Goal: Information Seeking & Learning: Understand process/instructions

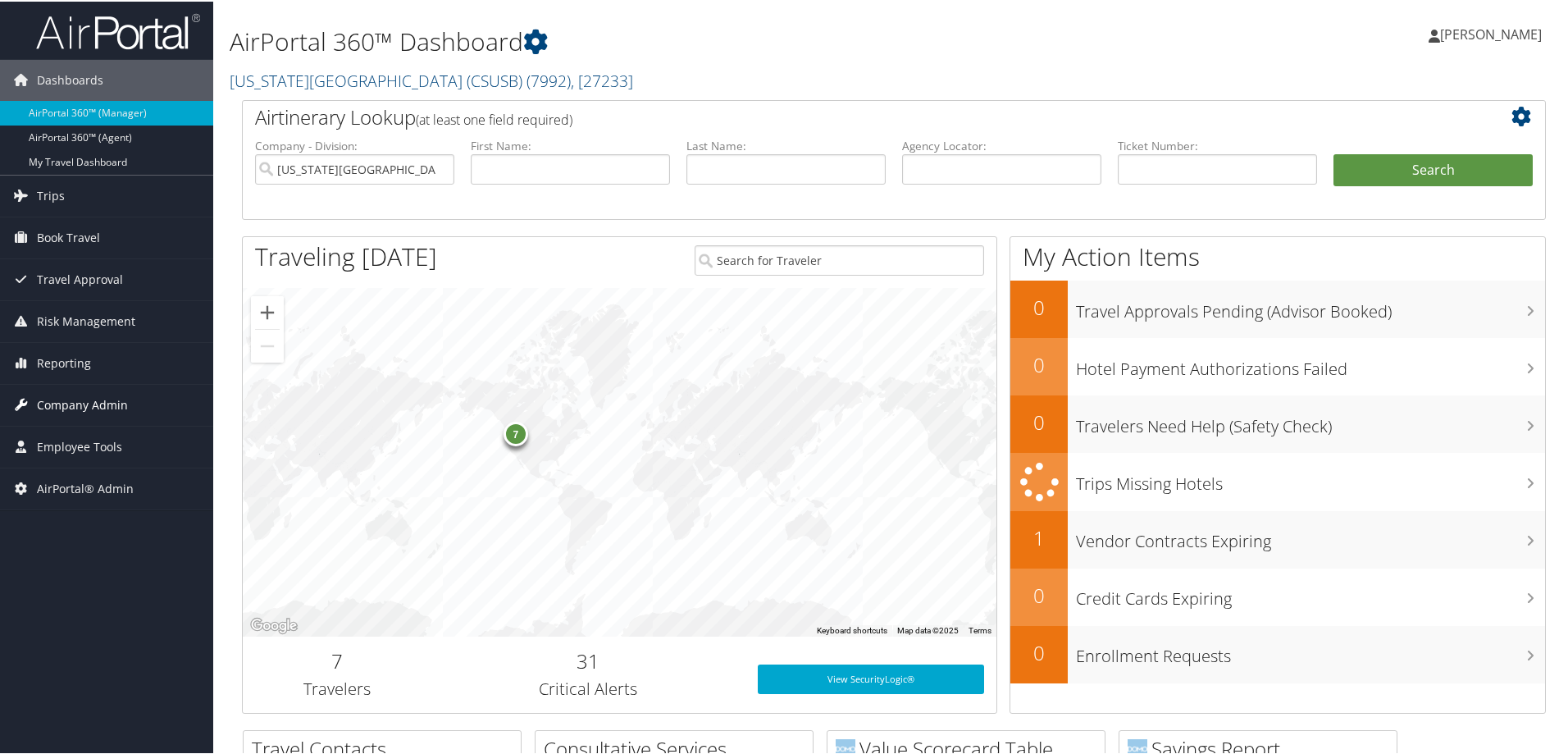
click at [83, 417] on span "Company Admin" at bounding box center [82, 403] width 91 height 41
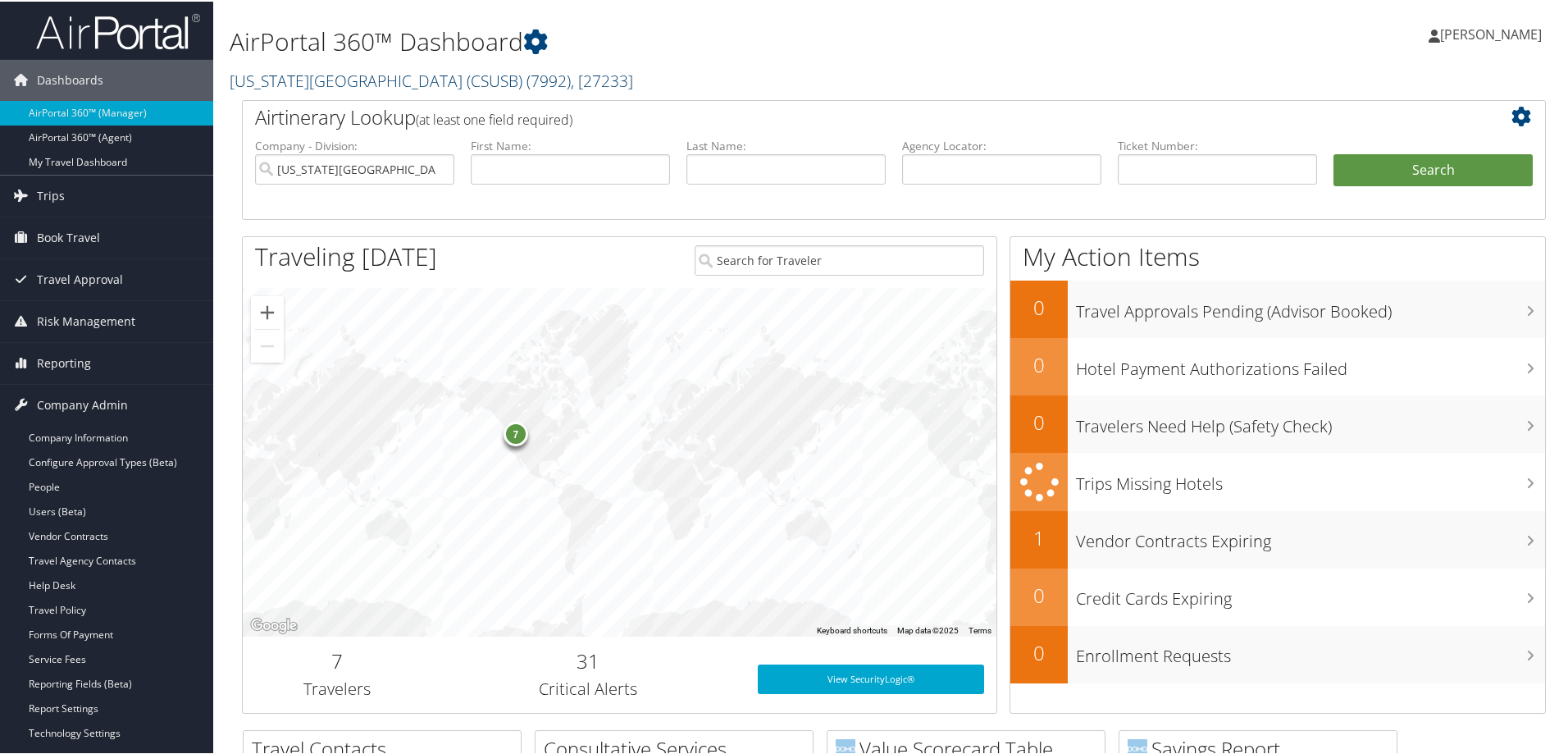
click at [320, 75] on link "California State University San Bernardino (CSUSB) ( 7992 ) , [ 27233 ]" at bounding box center [431, 79] width 404 height 22
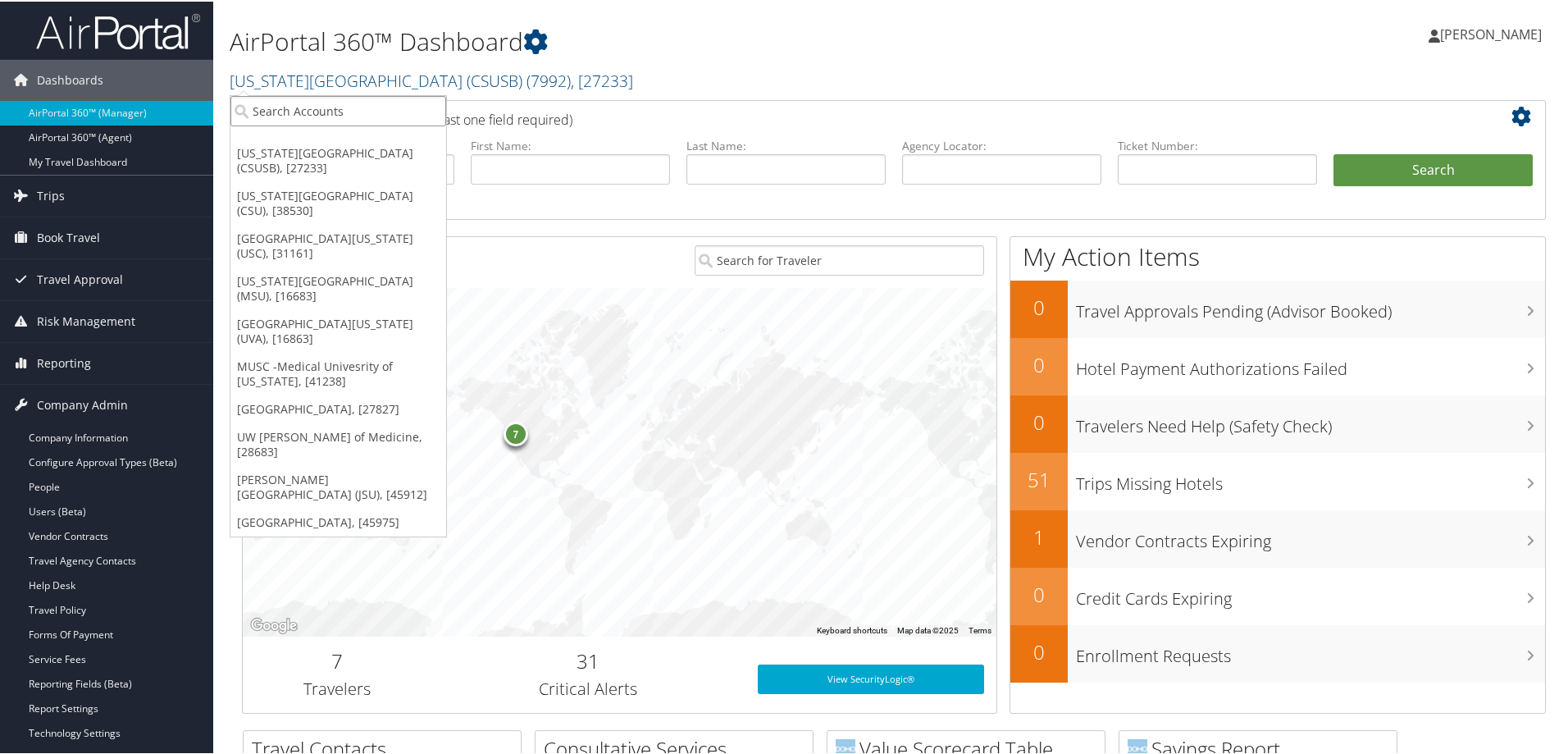
click at [305, 111] on input "search" at bounding box center [338, 109] width 216 height 31
type input "howard"
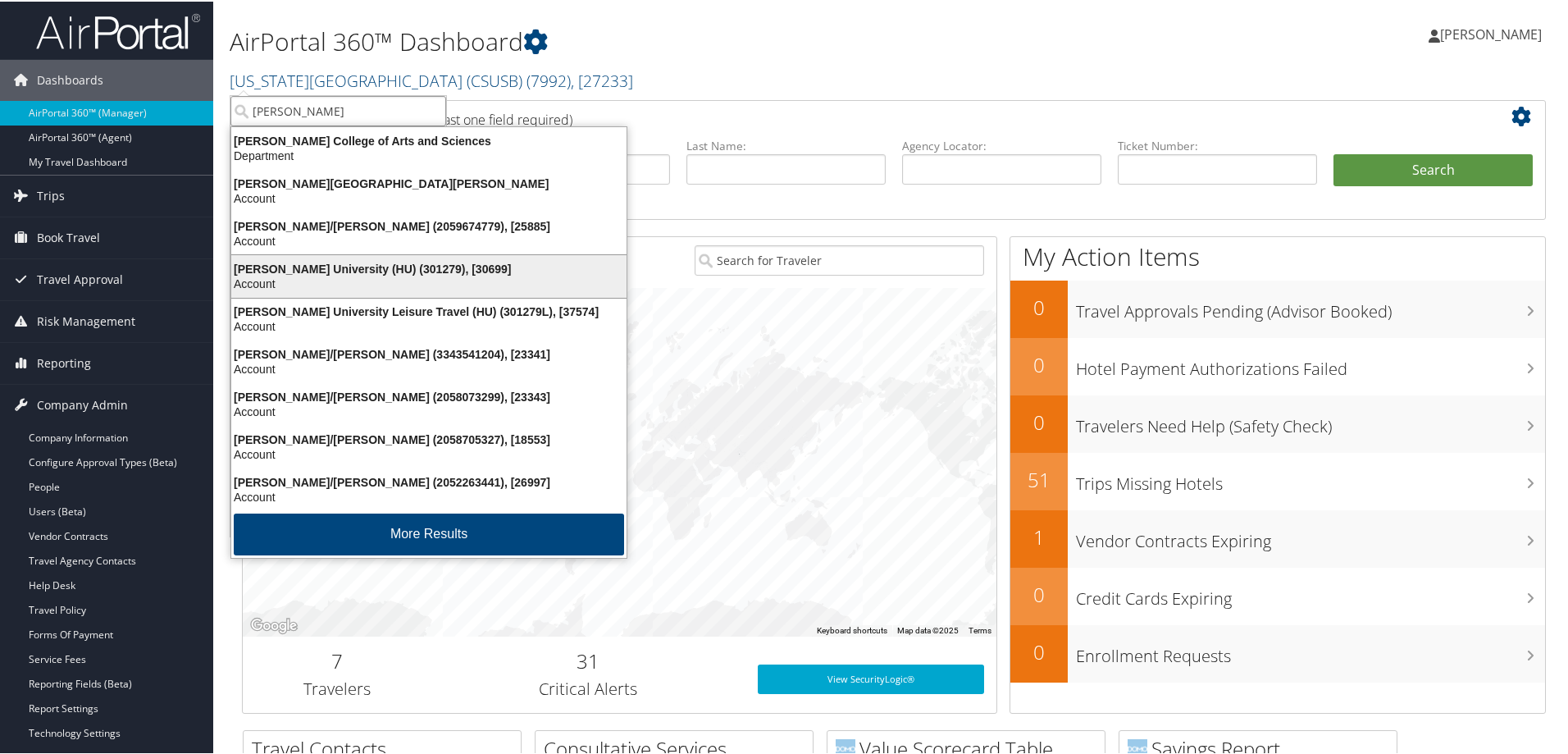
click at [354, 276] on div "Account" at bounding box center [429, 282] width 415 height 15
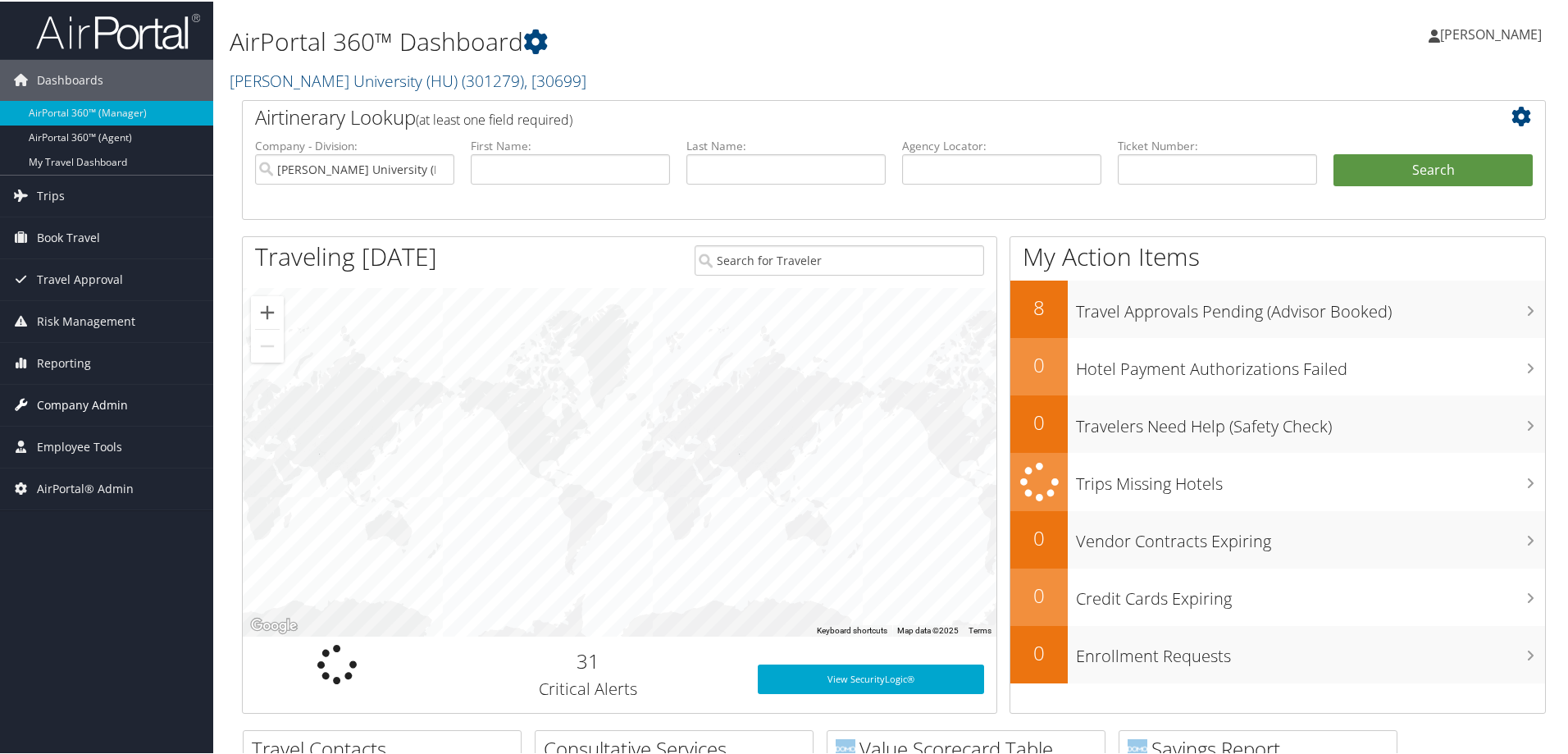
click at [84, 407] on span "Company Admin" at bounding box center [82, 403] width 91 height 41
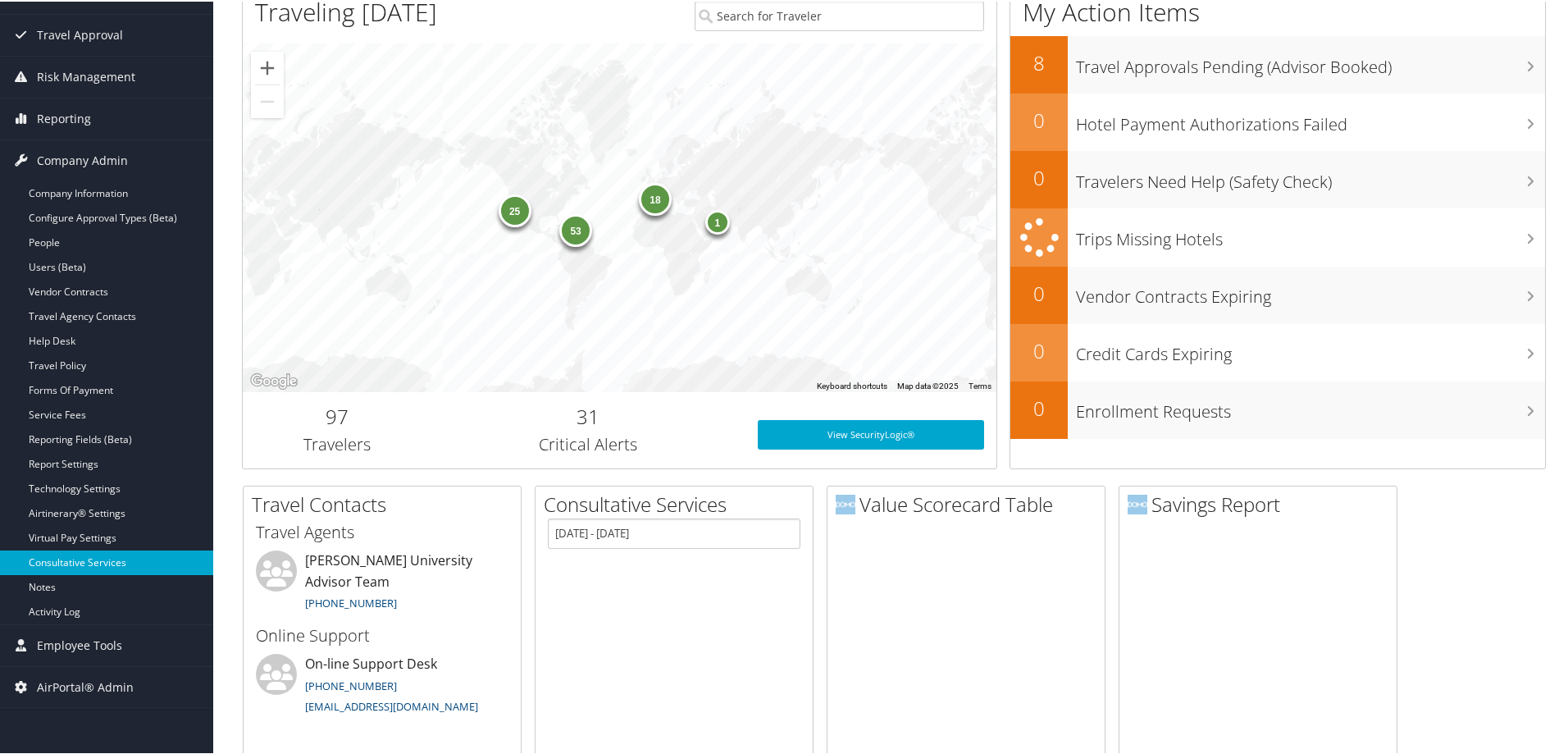
scroll to position [246, 0]
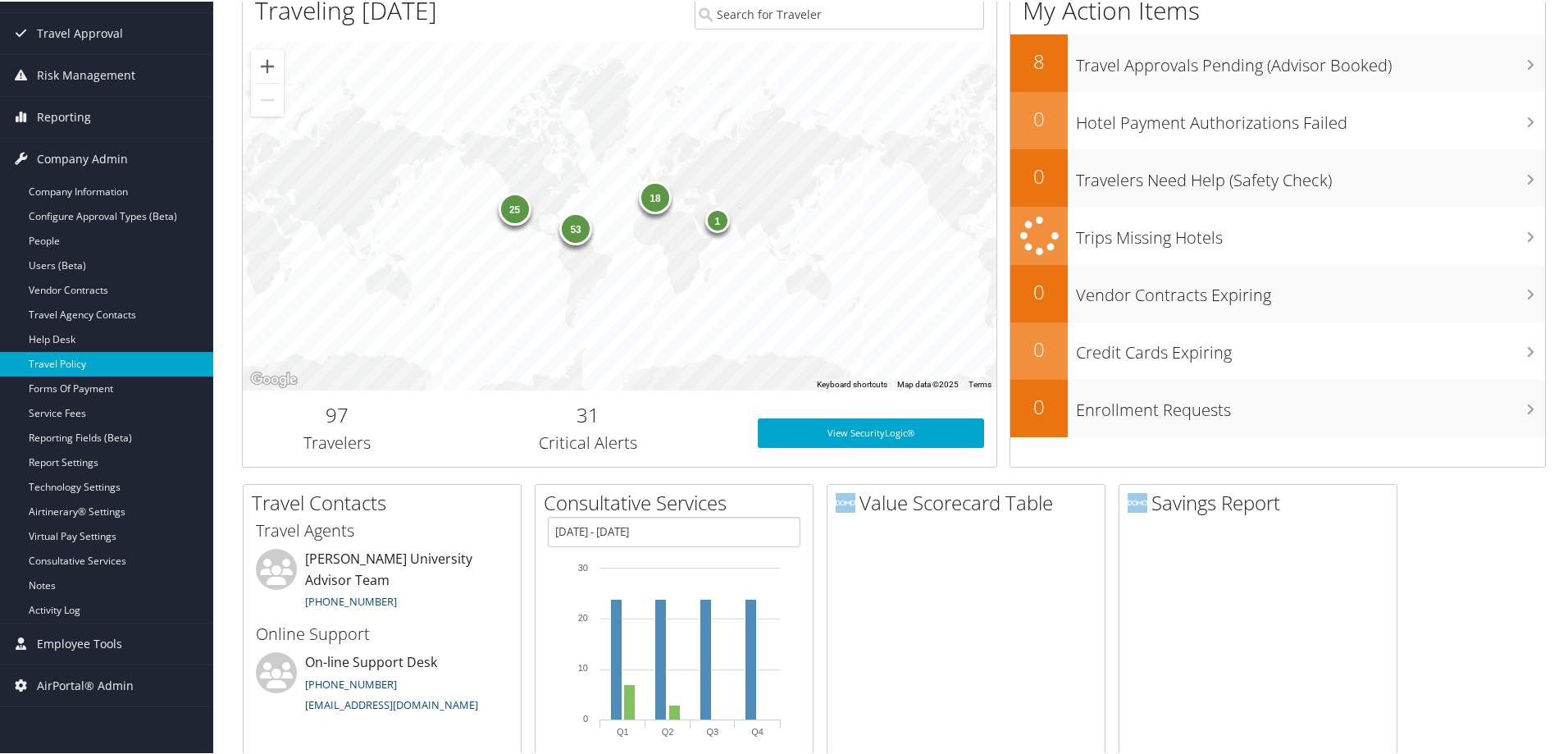
click at [79, 361] on link "Travel Policy" at bounding box center [107, 362] width 214 height 25
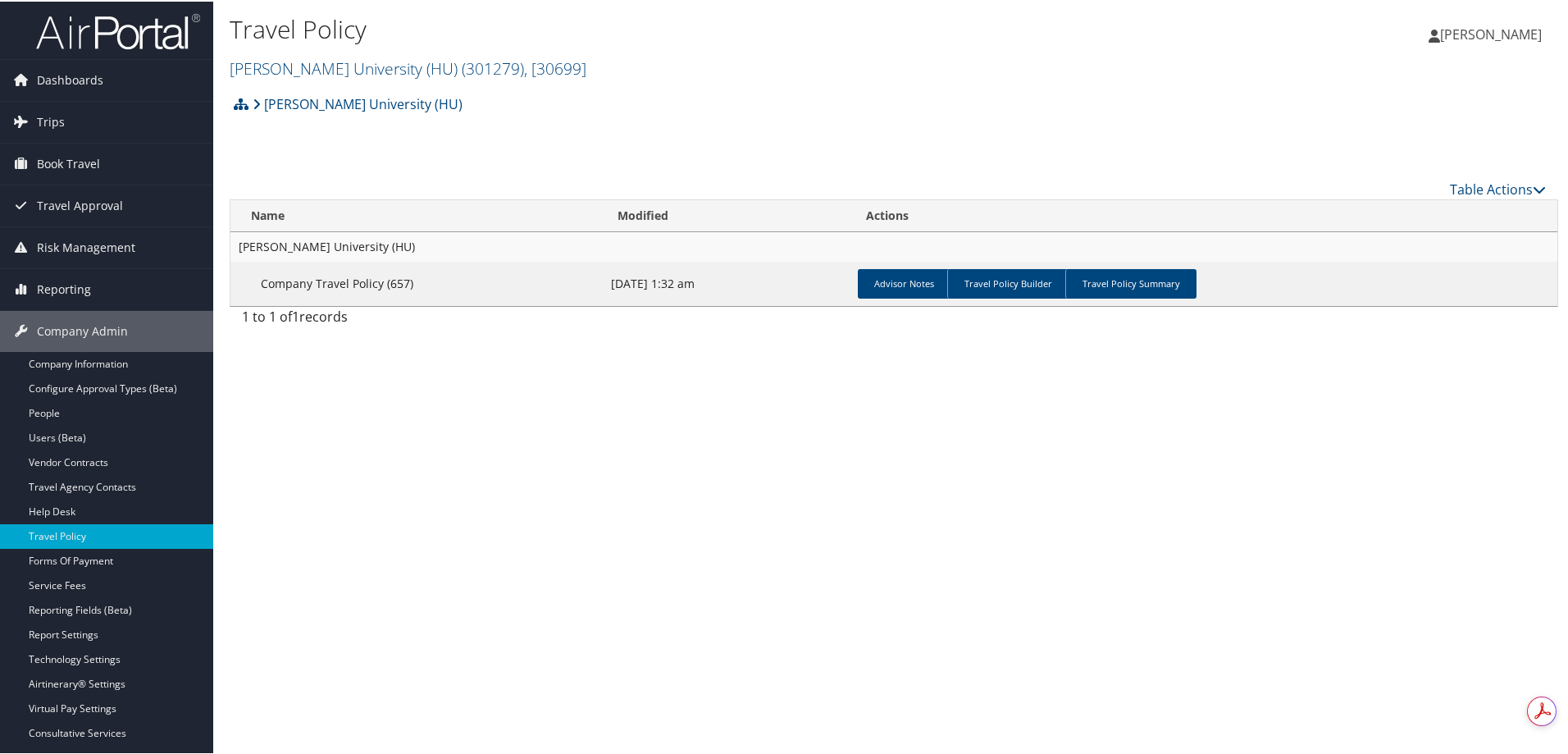
click at [1147, 262] on td "Advisor Notes Travel Policy Builder Travel Policy Summary" at bounding box center [1205, 282] width 706 height 45
click at [1116, 291] on link "Travel Policy Summary" at bounding box center [1131, 282] width 132 height 30
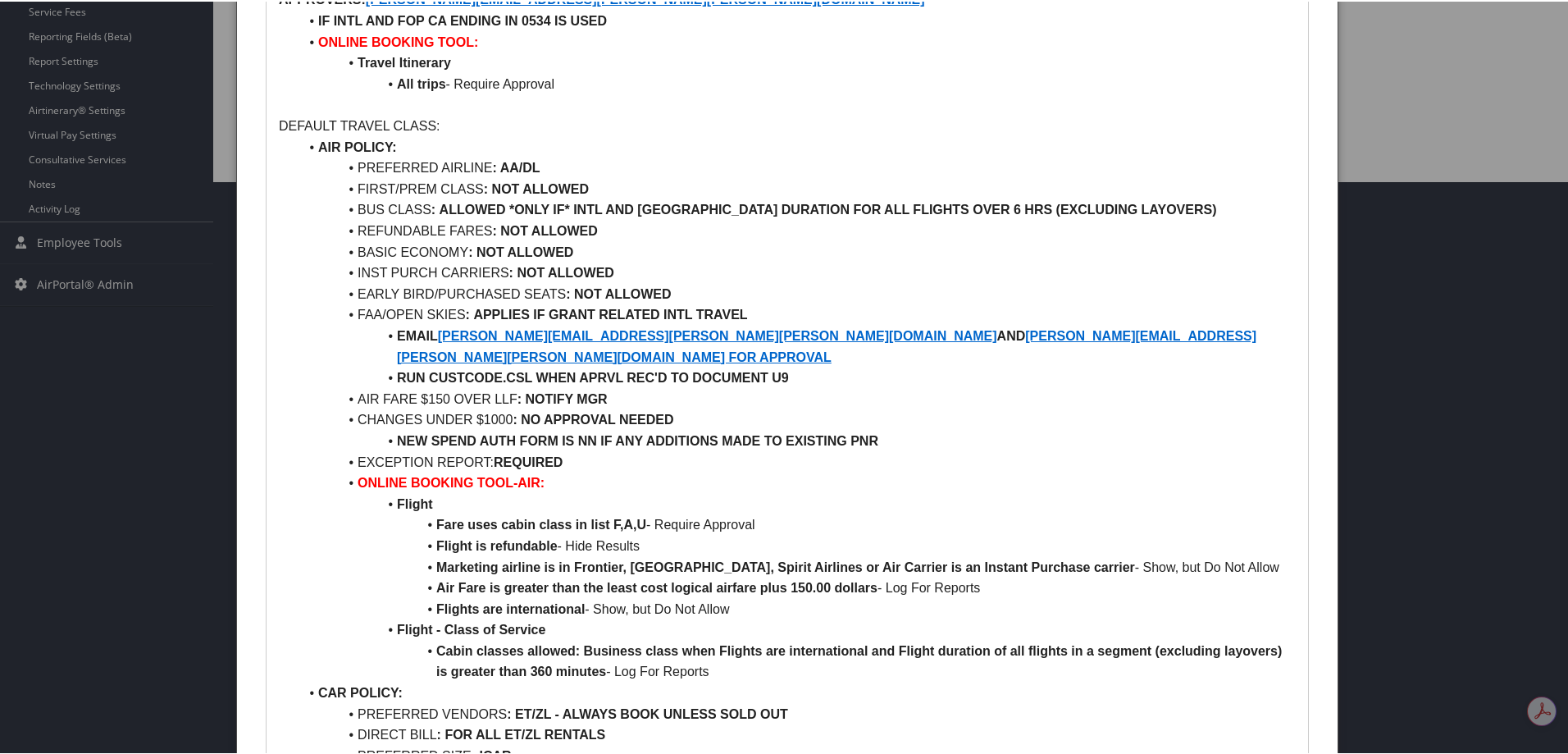
scroll to position [574, 0]
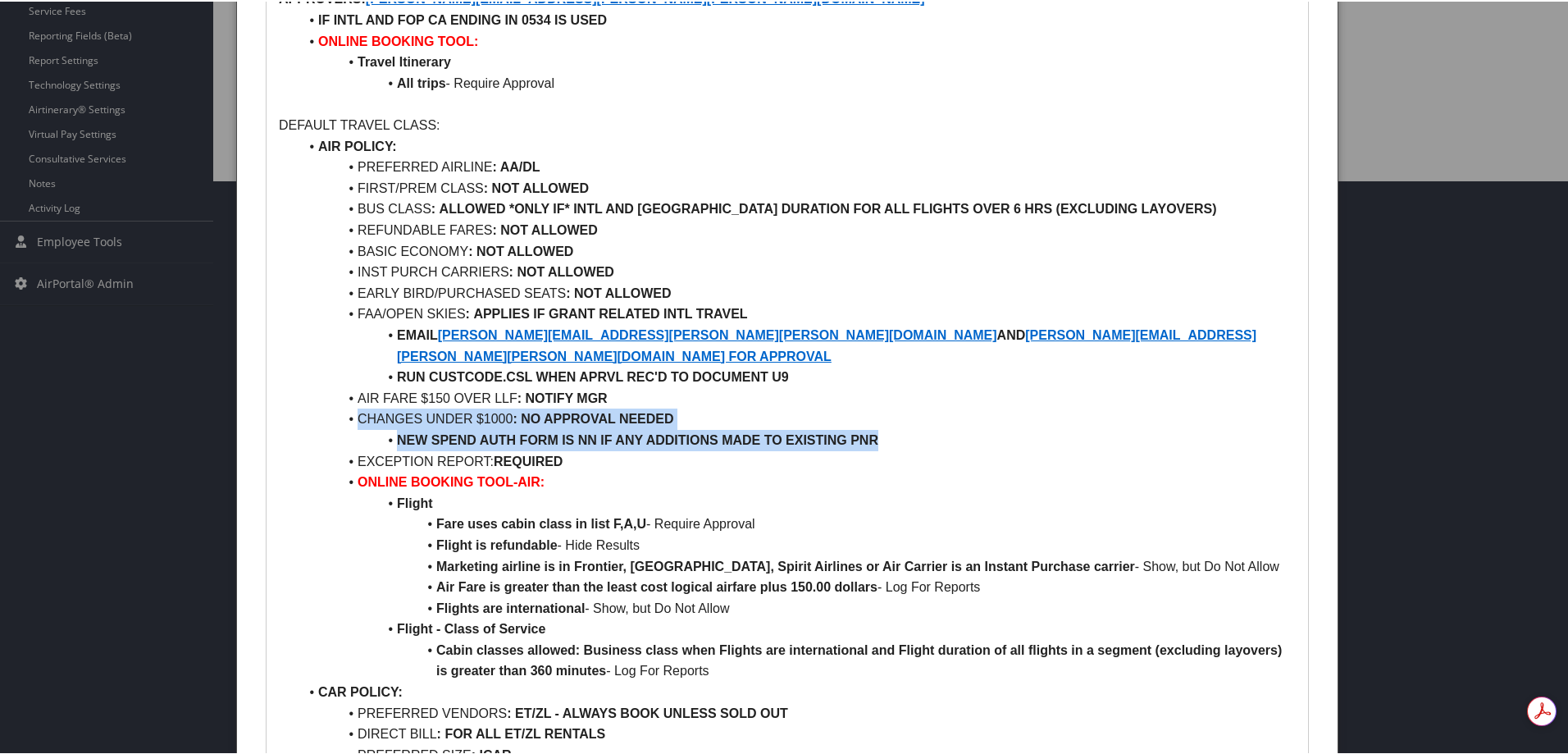
drag, startPoint x: 886, startPoint y: 400, endPoint x: 259, endPoint y: 373, distance: 627.6
click at [259, 373] on div "[PERSON_NAME] University AGENT NOTE: **IMPORTANT** SIMPLE DOMESTIC BOOKINGS MUS…" at bounding box center [787, 549] width 1068 height 1977
